Goal: Find specific page/section

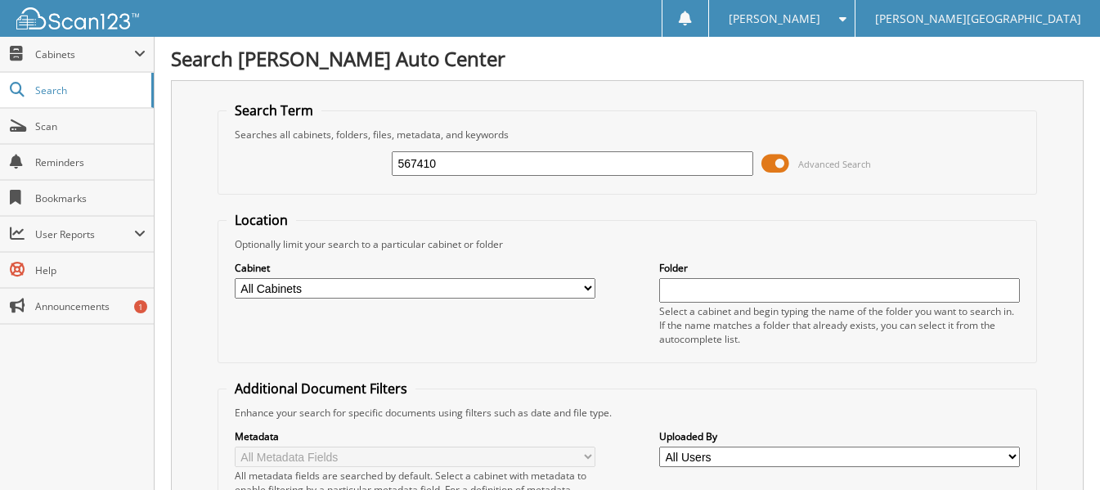
type input "567410"
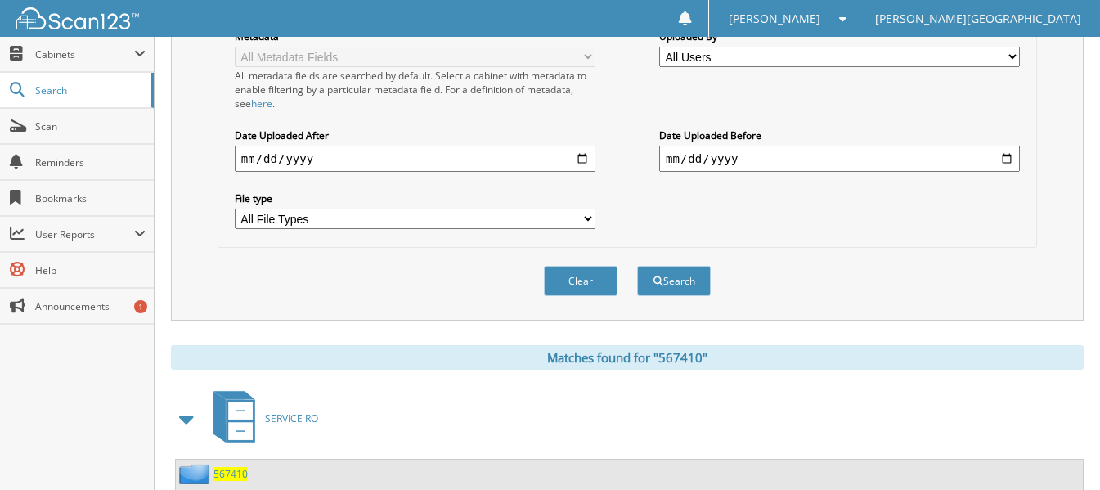
scroll to position [552, 0]
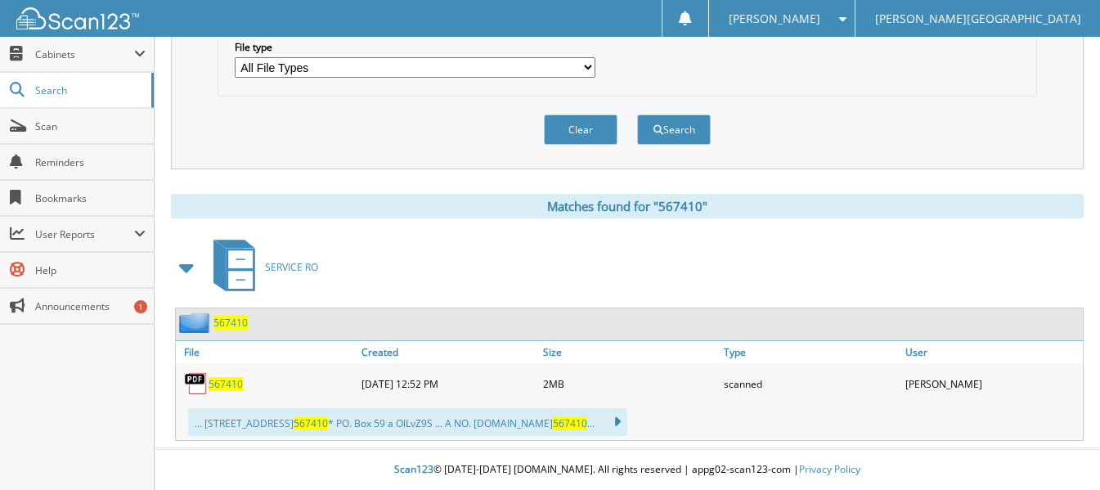
click at [227, 377] on span "567410" at bounding box center [226, 384] width 34 height 14
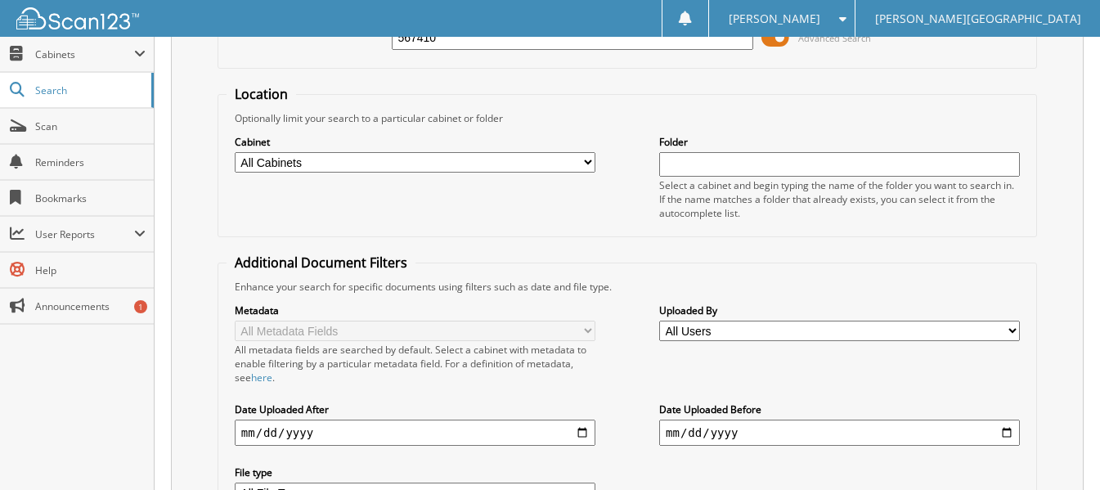
scroll to position [0, 0]
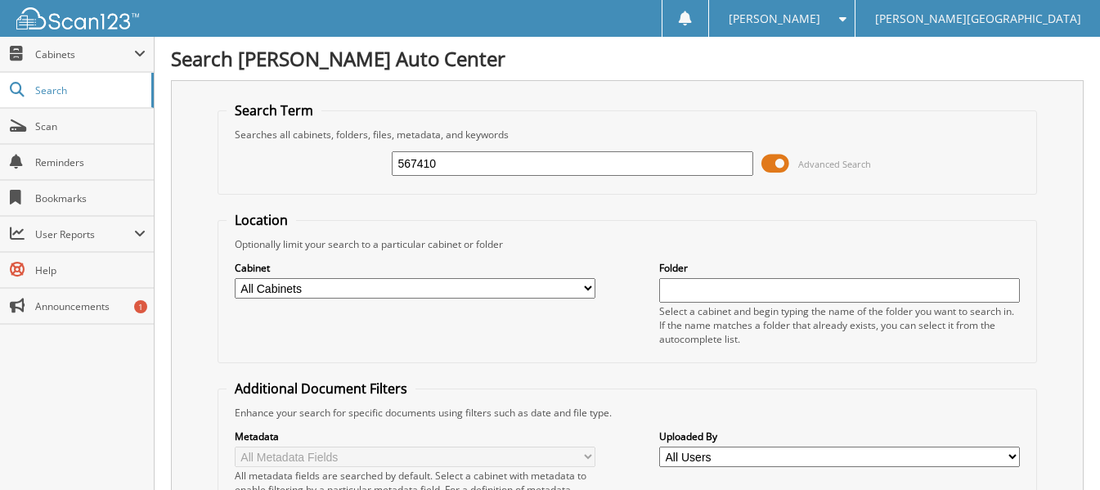
drag, startPoint x: 464, startPoint y: 164, endPoint x: 245, endPoint y: 171, distance: 219.2
click at [245, 171] on div "567410 Advanced Search" at bounding box center [626, 163] width 801 height 44
type input "567994"
click at [992, 285] on input "text" at bounding box center [839, 290] width 361 height 25
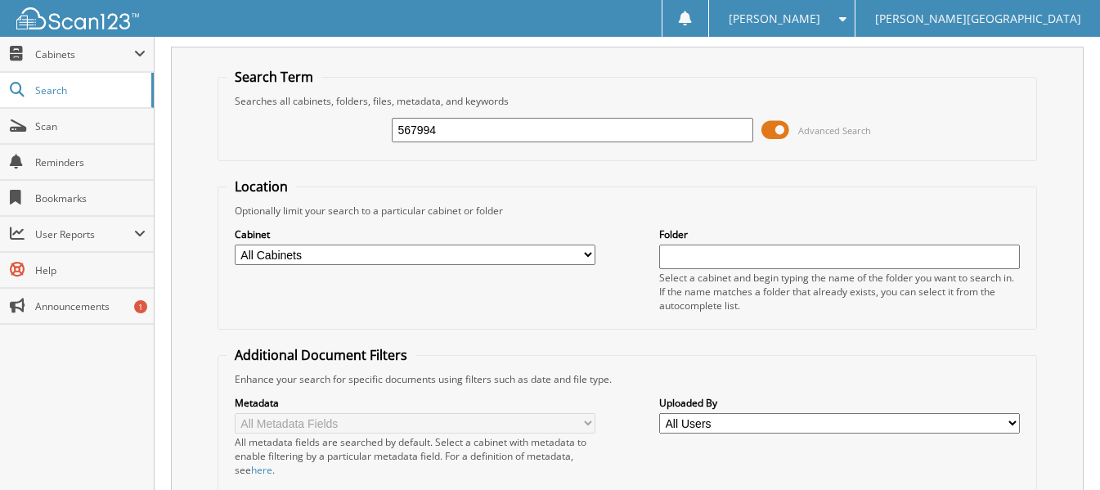
scroll to position [11, 0]
